Goal: Task Accomplishment & Management: Manage account settings

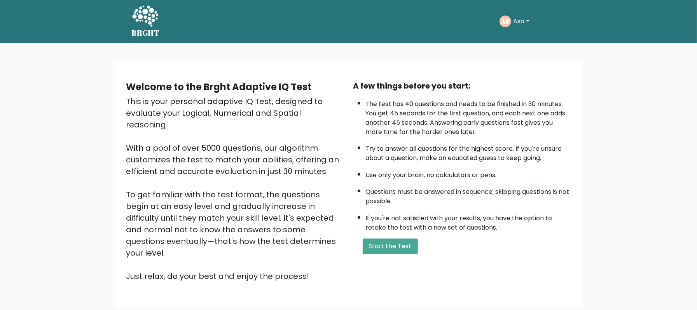
click at [530, 18] on button "Aso" at bounding box center [521, 21] width 21 height 10
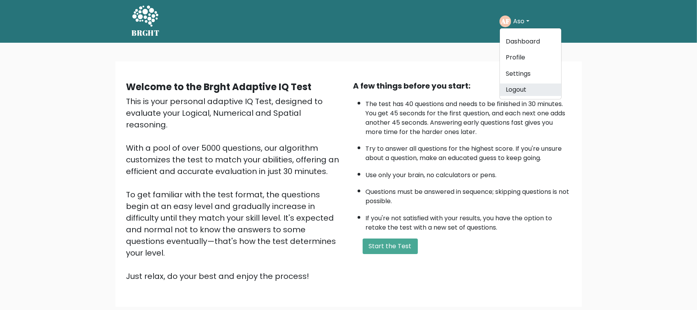
click at [513, 89] on link "Logout" at bounding box center [530, 90] width 61 height 12
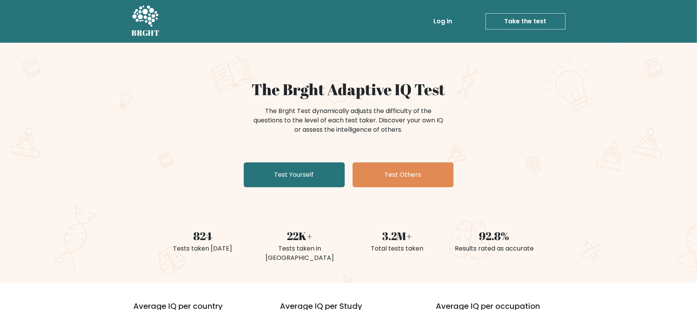
click at [514, 25] on link "Take the test" at bounding box center [526, 21] width 80 height 16
